Goal: Find specific page/section: Find specific page/section

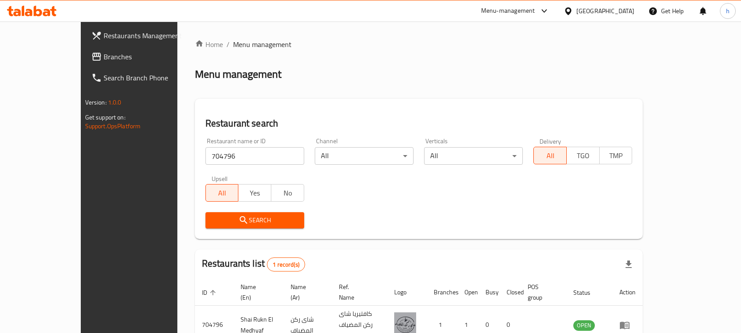
scroll to position [42, 0]
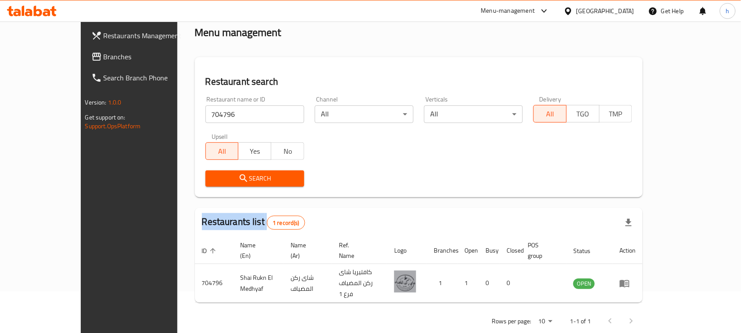
click at [104, 60] on span "Branches" at bounding box center [151, 56] width 94 height 11
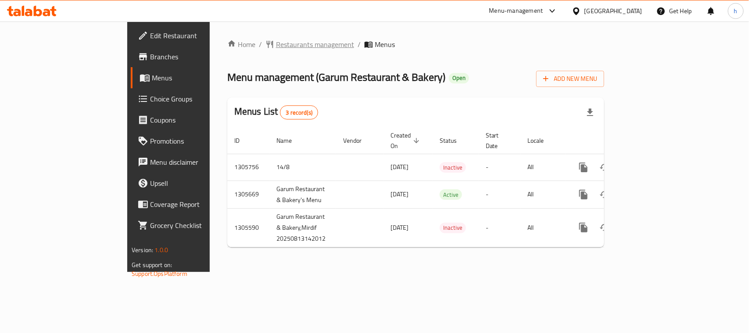
click at [276, 42] on span "Restaurants management" at bounding box center [315, 44] width 78 height 11
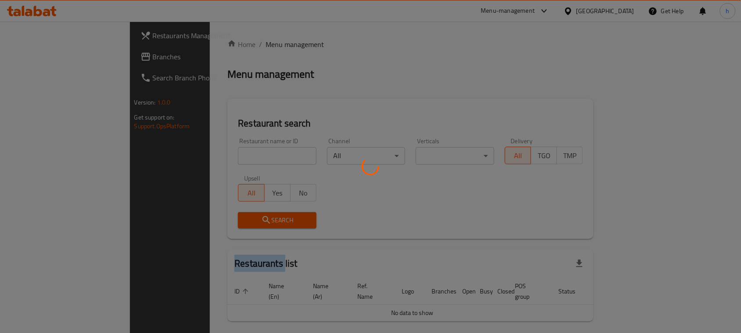
click at [236, 42] on div at bounding box center [370, 166] width 741 height 333
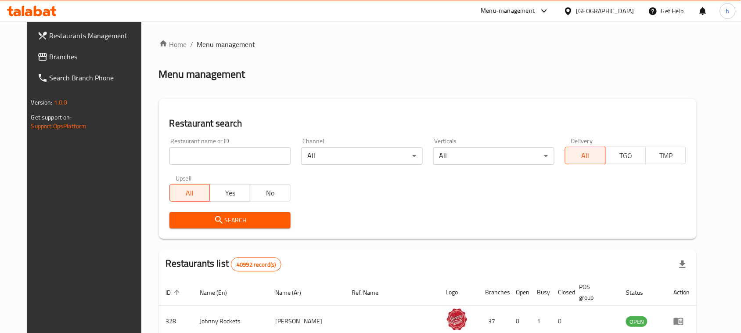
click at [213, 151] on div "Home / Menu management Menu management Restaurant search Restaurant name or ID …" at bounding box center [428, 311] width 538 height 544
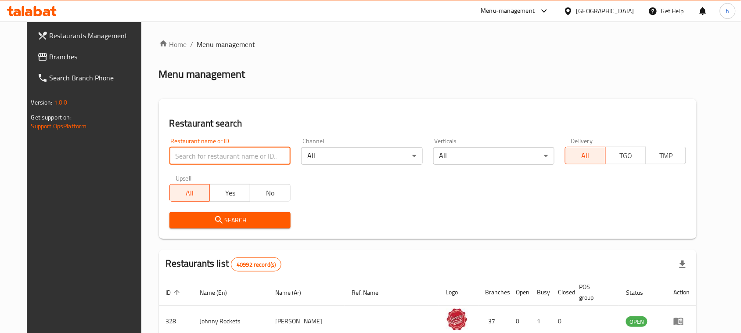
click at [213, 151] on input "search" at bounding box center [229, 156] width 121 height 18
paste input "703792"
type input "703792"
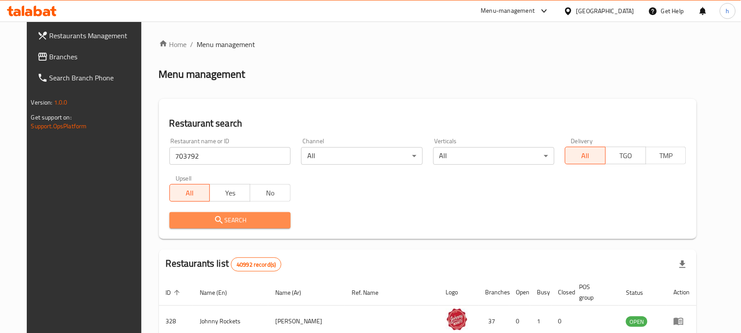
click at [220, 215] on span "Search" at bounding box center [229, 220] width 107 height 11
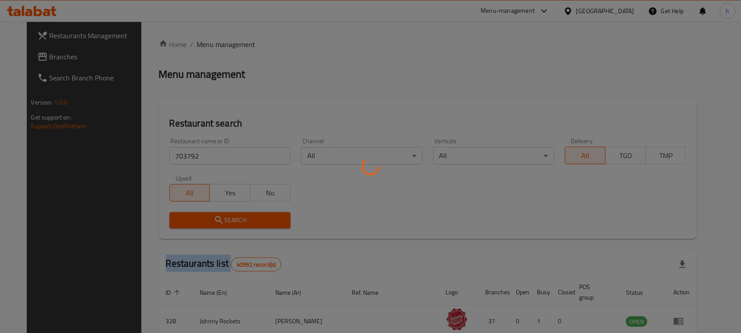
click at [220, 214] on div at bounding box center [370, 166] width 741 height 333
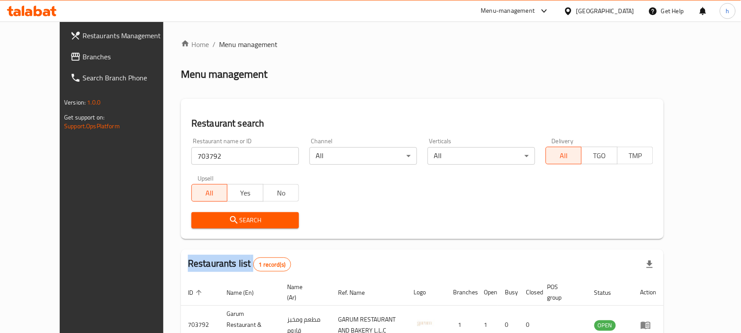
click at [83, 51] on span "Branches" at bounding box center [130, 56] width 94 height 11
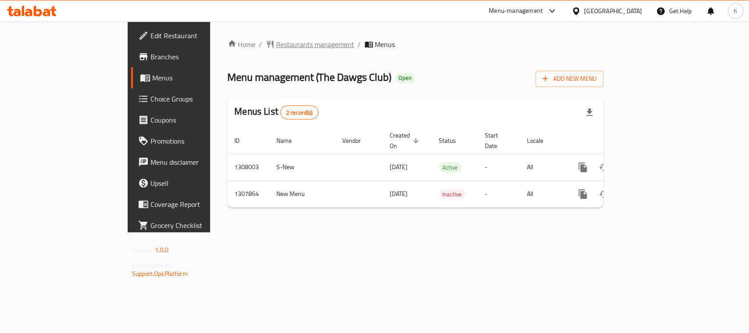
click at [277, 45] on span "Restaurants management" at bounding box center [316, 44] width 78 height 11
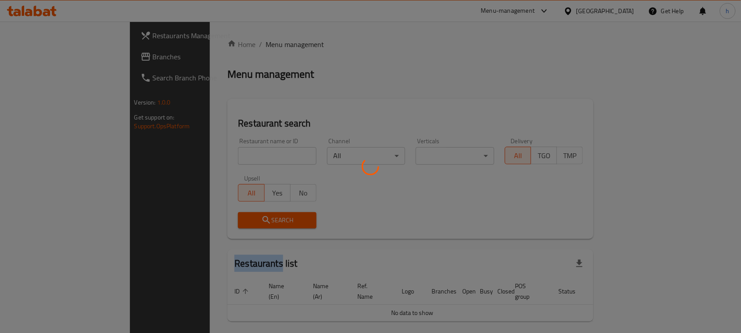
click at [209, 45] on div at bounding box center [370, 166] width 741 height 333
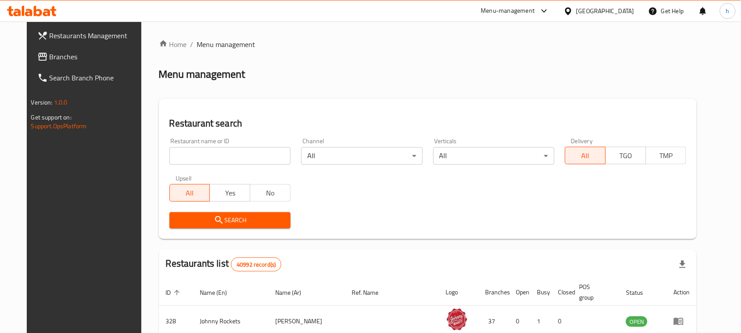
click at [185, 155] on input "search" at bounding box center [229, 156] width 121 height 18
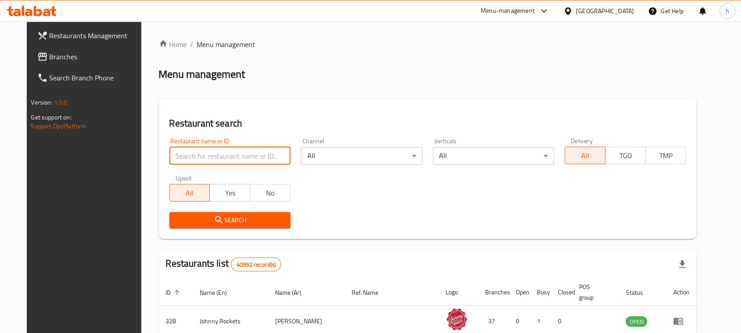
click at [185, 155] on input "search" at bounding box center [229, 156] width 121 height 18
paste input "704656"
type input "704656"
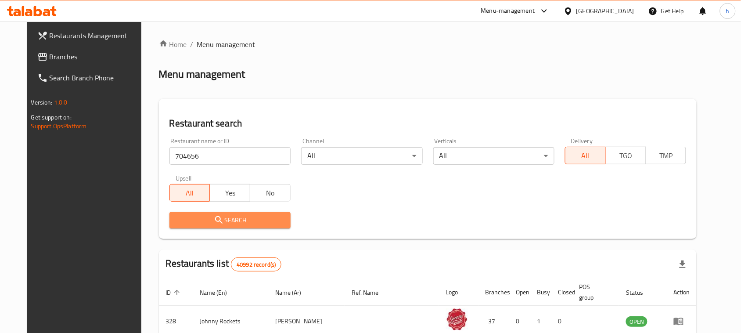
click at [201, 222] on span "Search" at bounding box center [229, 220] width 107 height 11
click at [201, 222] on div at bounding box center [370, 166] width 741 height 333
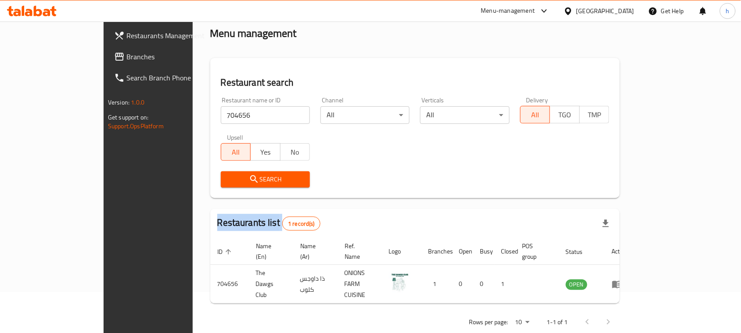
scroll to position [42, 0]
